Goal: Check status: Check status

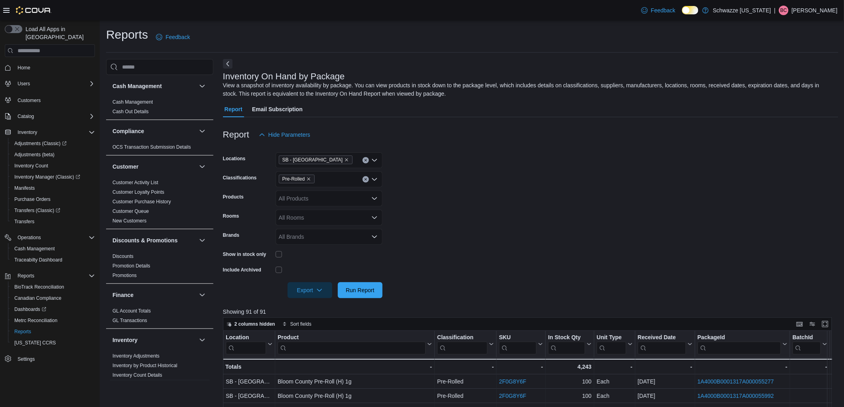
scroll to position [233, 0]
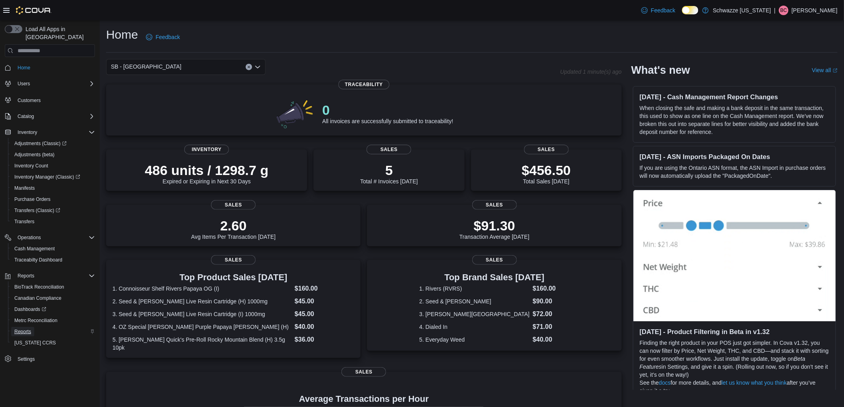
click at [28, 329] on span "Reports" at bounding box center [22, 332] width 17 height 6
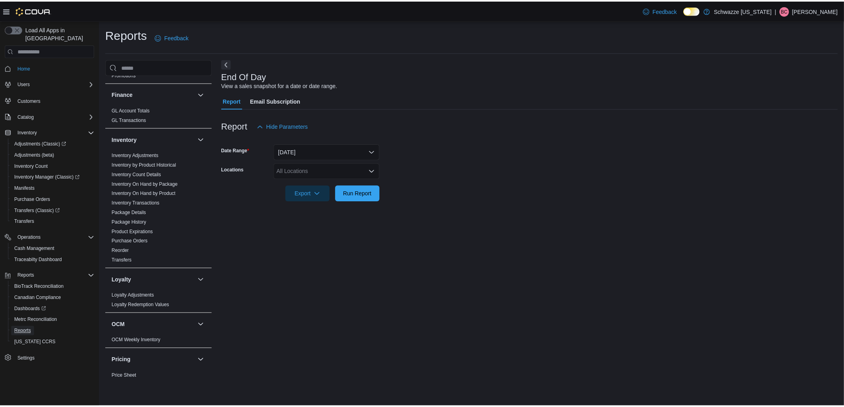
scroll to position [310, 0]
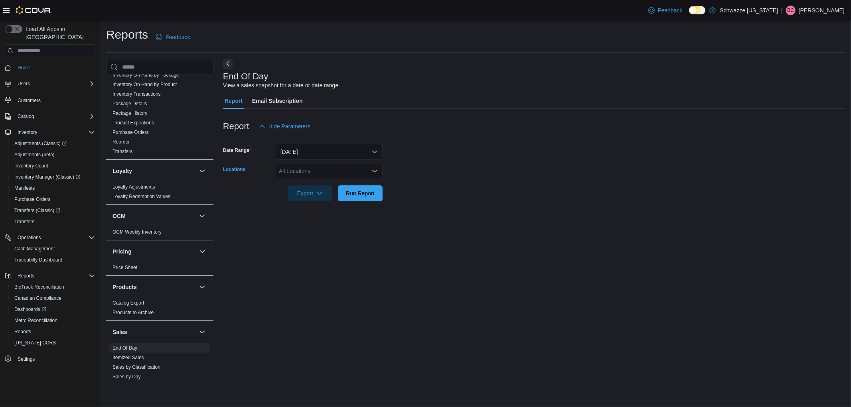
click at [305, 173] on div "All Locations" at bounding box center [329, 171] width 107 height 16
type input "****"
click at [322, 182] on span "SB - [GEOGRAPHIC_DATA]" at bounding box center [332, 185] width 71 height 8
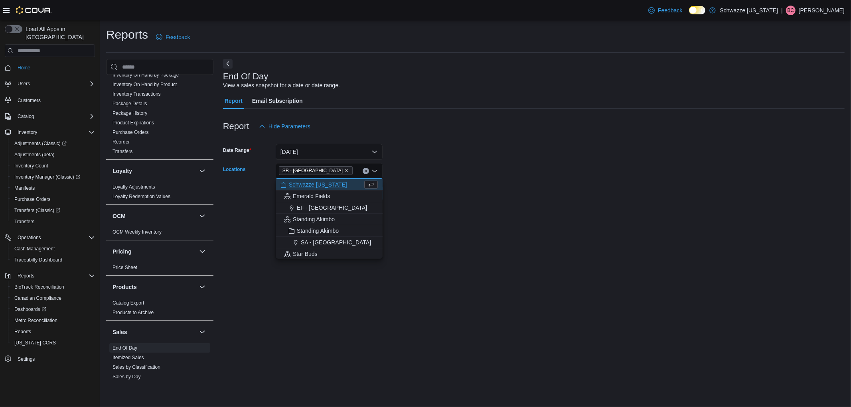
click at [500, 202] on div at bounding box center [534, 207] width 622 height 10
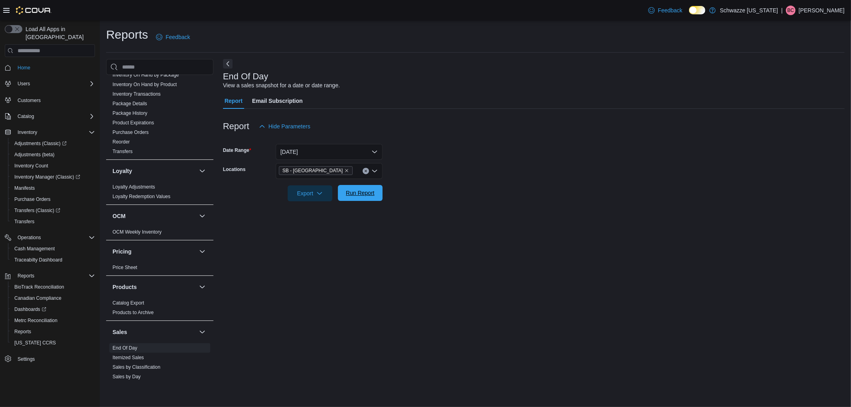
click at [368, 195] on span "Run Report" at bounding box center [360, 193] width 29 height 8
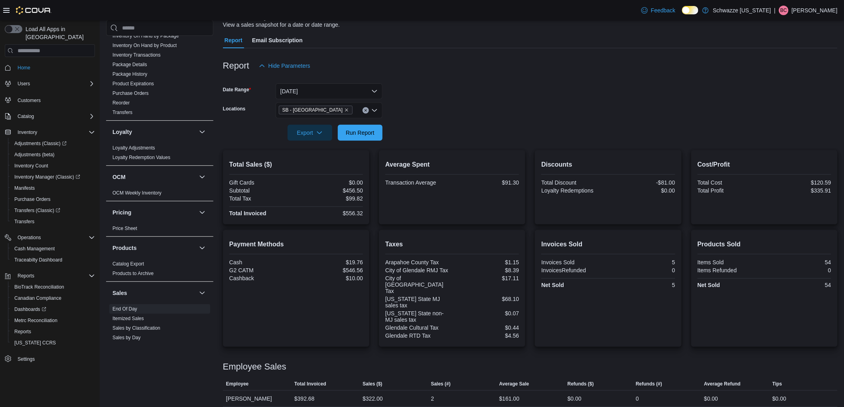
scroll to position [70, 0]
